Goal: Information Seeking & Learning: Learn about a topic

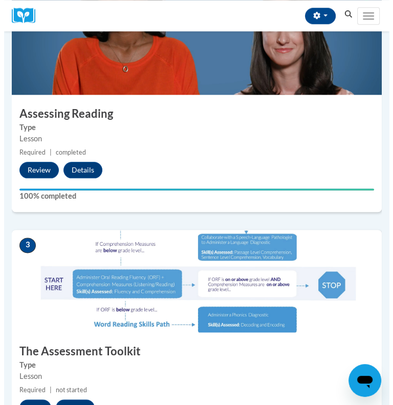
scroll to position [662, 0]
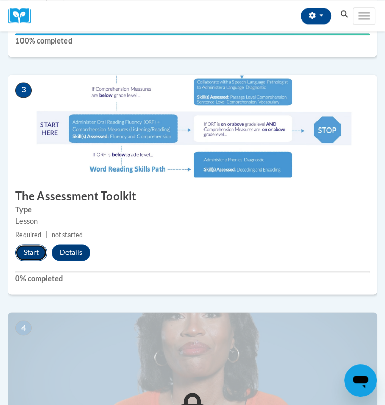
click at [34, 260] on button "Start" at bounding box center [31, 252] width 32 height 16
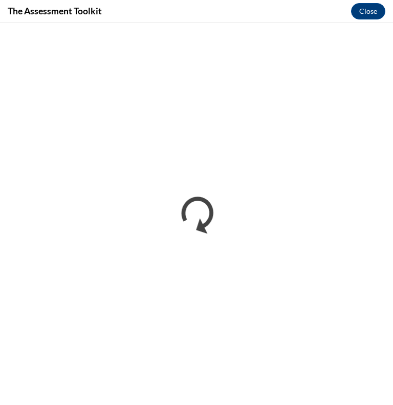
scroll to position [0, 0]
